Goal: Find specific page/section: Find specific page/section

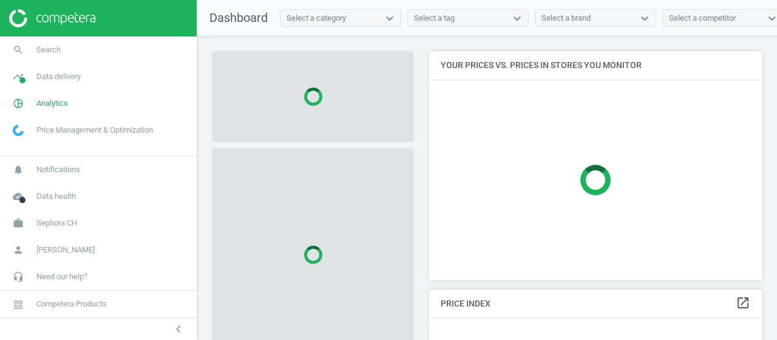
scroll to position [247, 343]
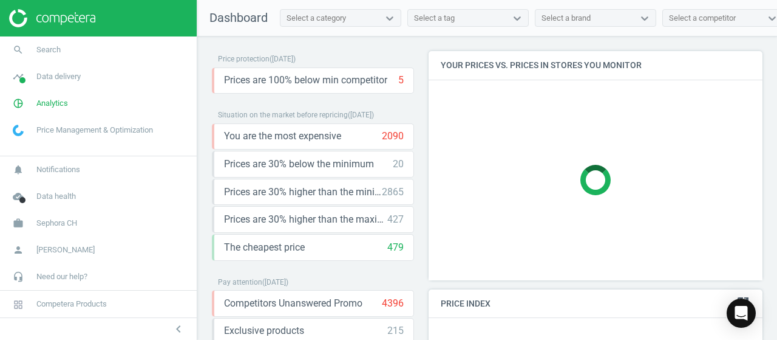
click at [56, 224] on span "Sephora CH" at bounding box center [56, 222] width 41 height 11
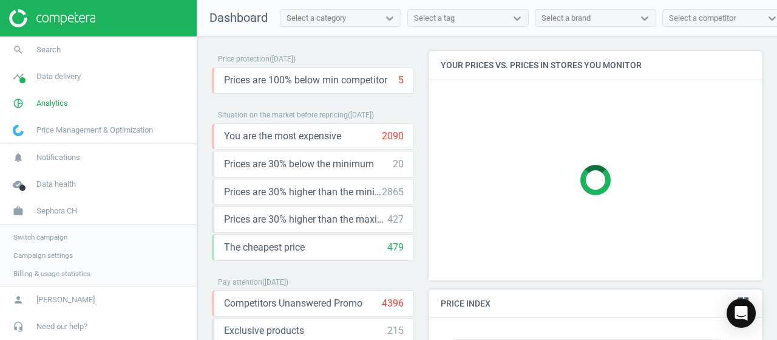
click at [56, 237] on span "Switch campaign" at bounding box center [40, 237] width 54 height 10
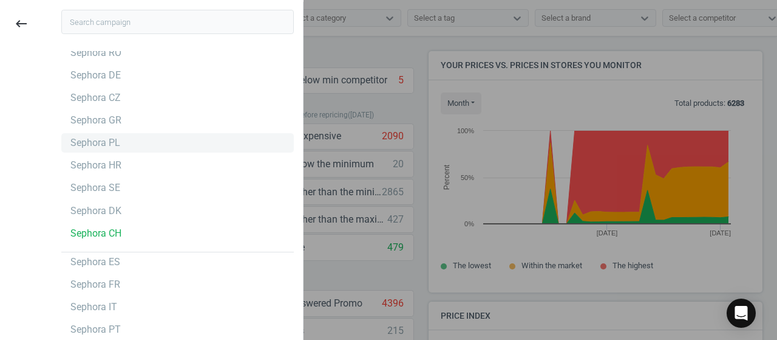
scroll to position [0, 0]
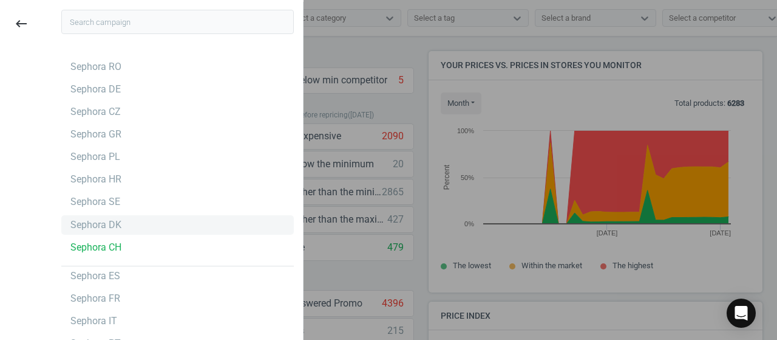
click at [146, 223] on div "Sephora DK" at bounding box center [177, 224] width 233 height 19
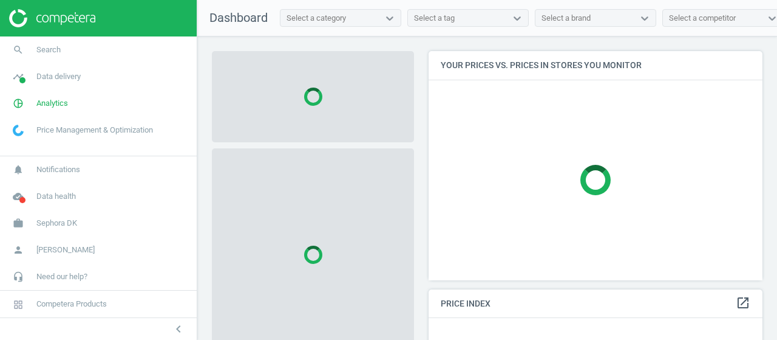
scroll to position [247, 343]
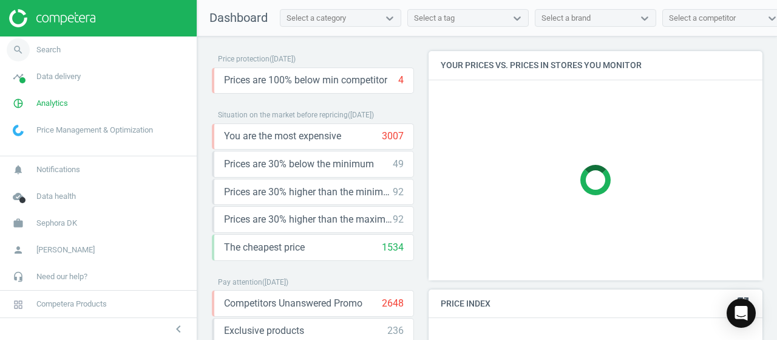
click at [73, 57] on link "search Search" at bounding box center [98, 49] width 197 height 27
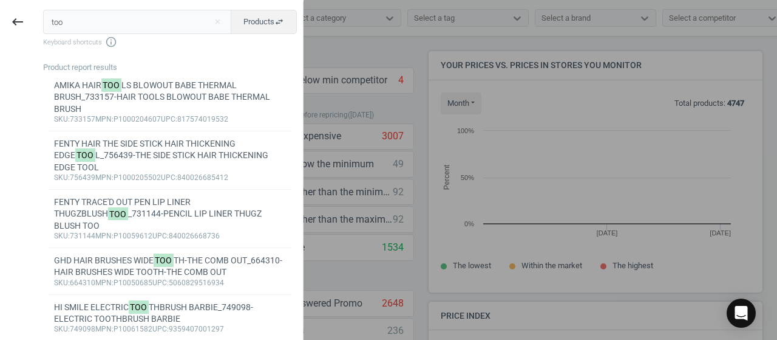
scroll to position [298, 343]
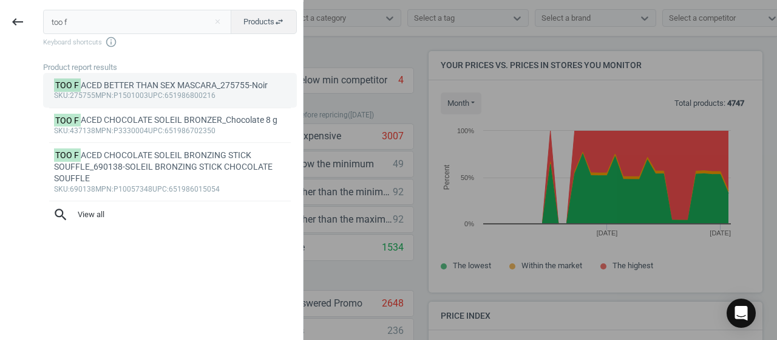
type input "too f"
click at [141, 83] on div "TOO F ACED BETTER THAN SEX MASCARA_275755-Noir" at bounding box center [170, 86] width 233 height 12
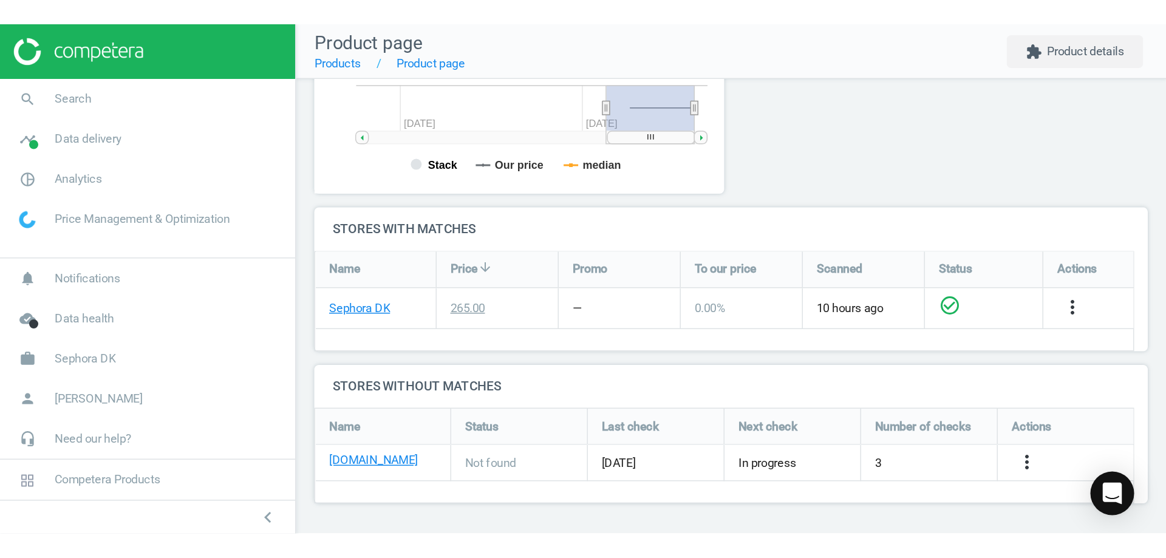
scroll to position [336, 0]
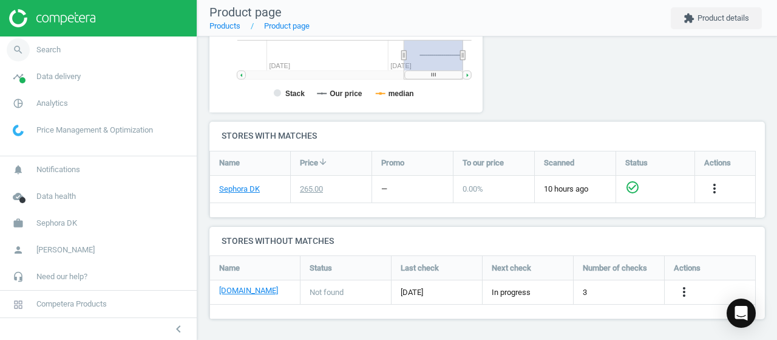
click at [36, 38] on link "search Search" at bounding box center [98, 49] width 197 height 27
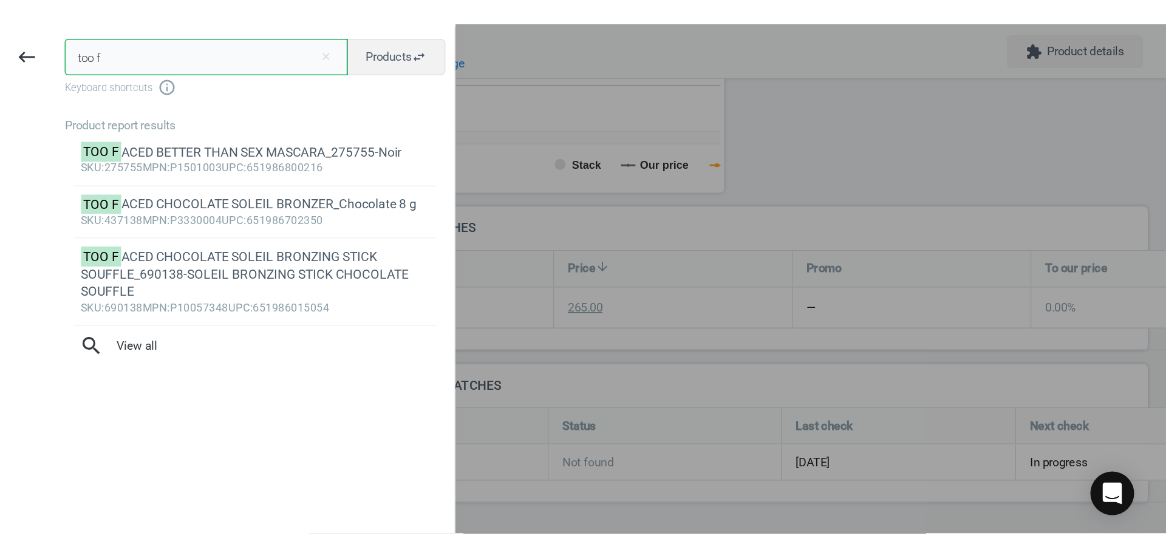
scroll to position [83, 954]
